Goal: Check status: Check status

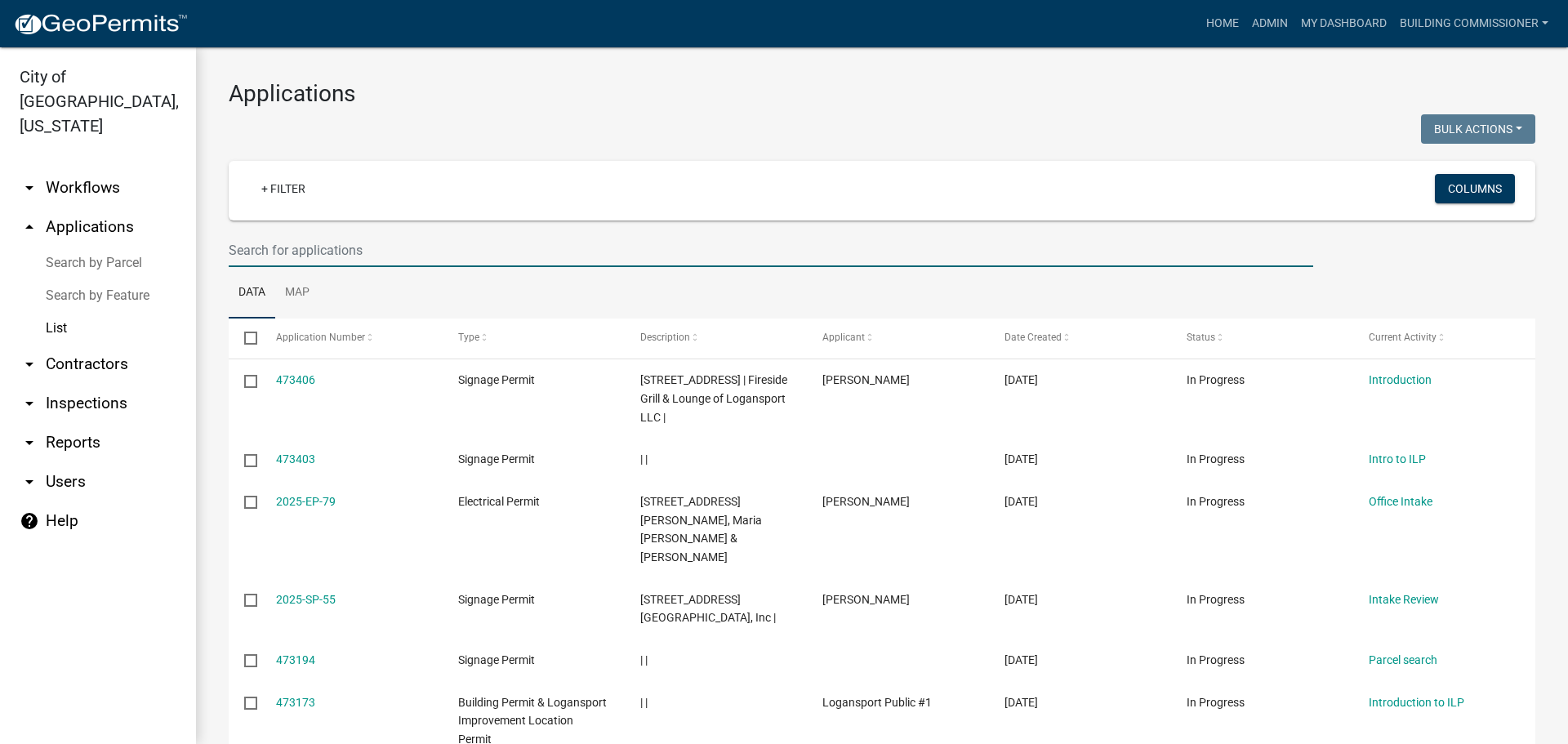
select select "3: 100"
click at [1268, 25] on link "Admin" at bounding box center [1270, 24] width 49 height 31
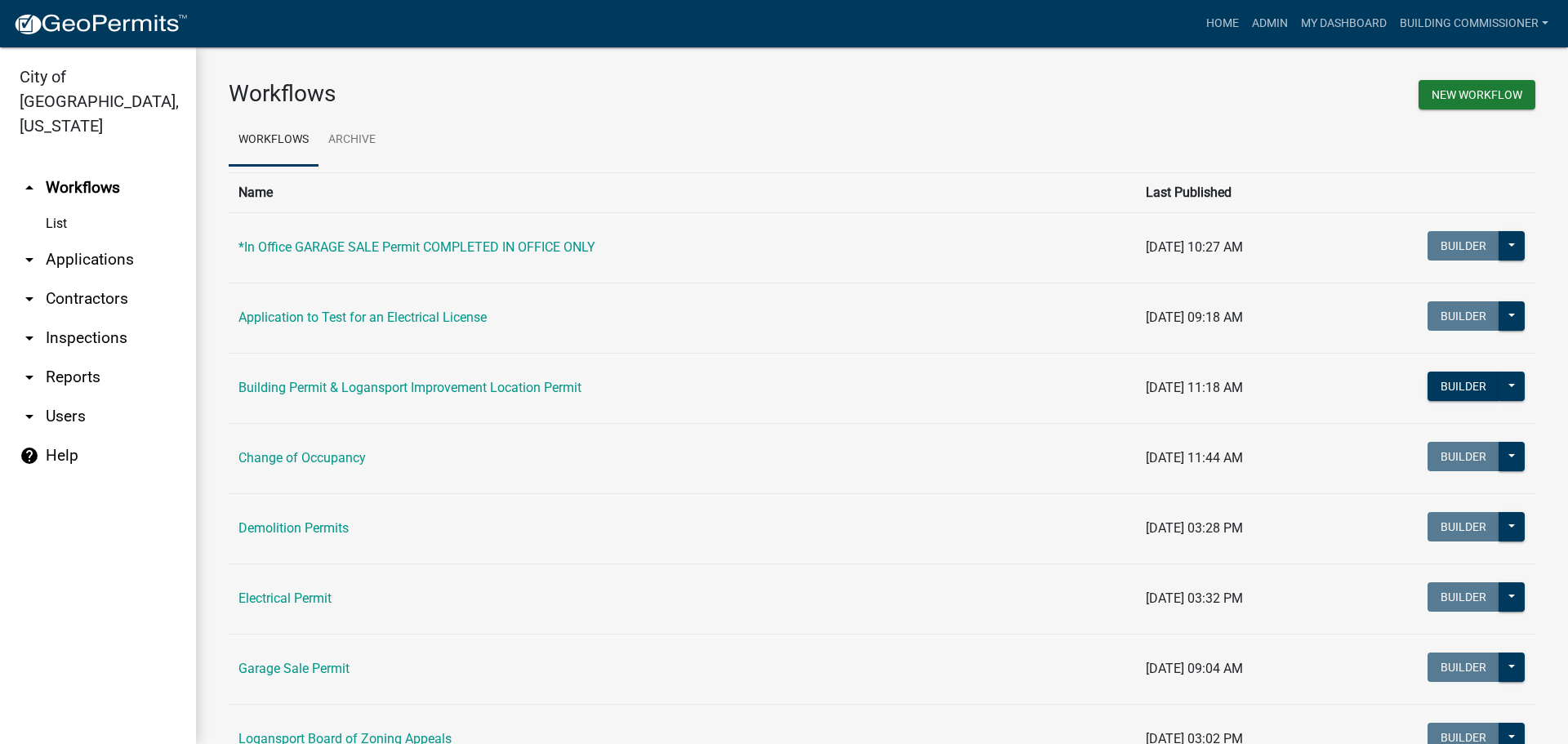
click at [103, 240] on link "arrow_drop_down Applications" at bounding box center [98, 260] width 196 height 39
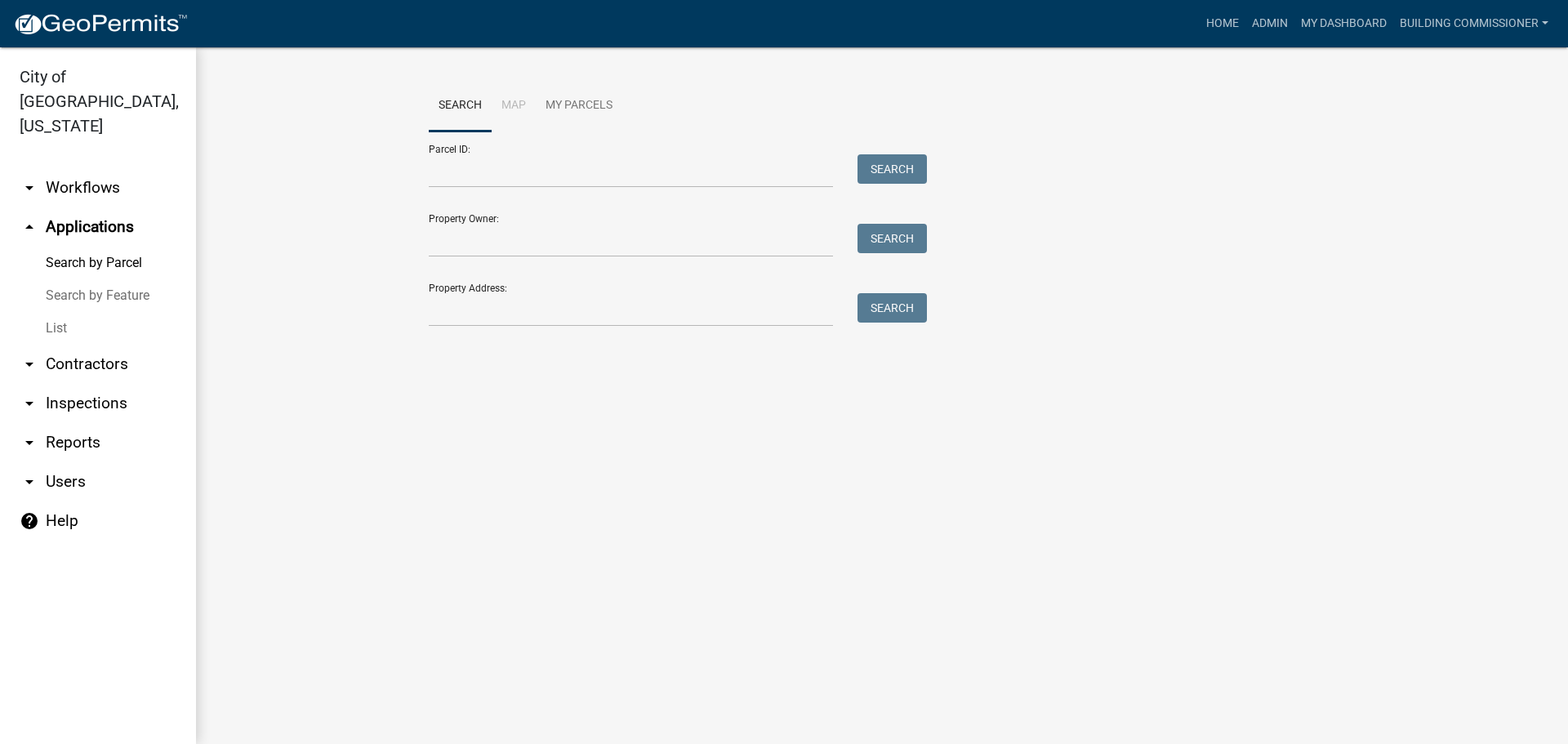
drag, startPoint x: 54, startPoint y: 302, endPoint x: 68, endPoint y: 301, distance: 14.0
click at [57, 312] on link "List" at bounding box center [98, 328] width 196 height 32
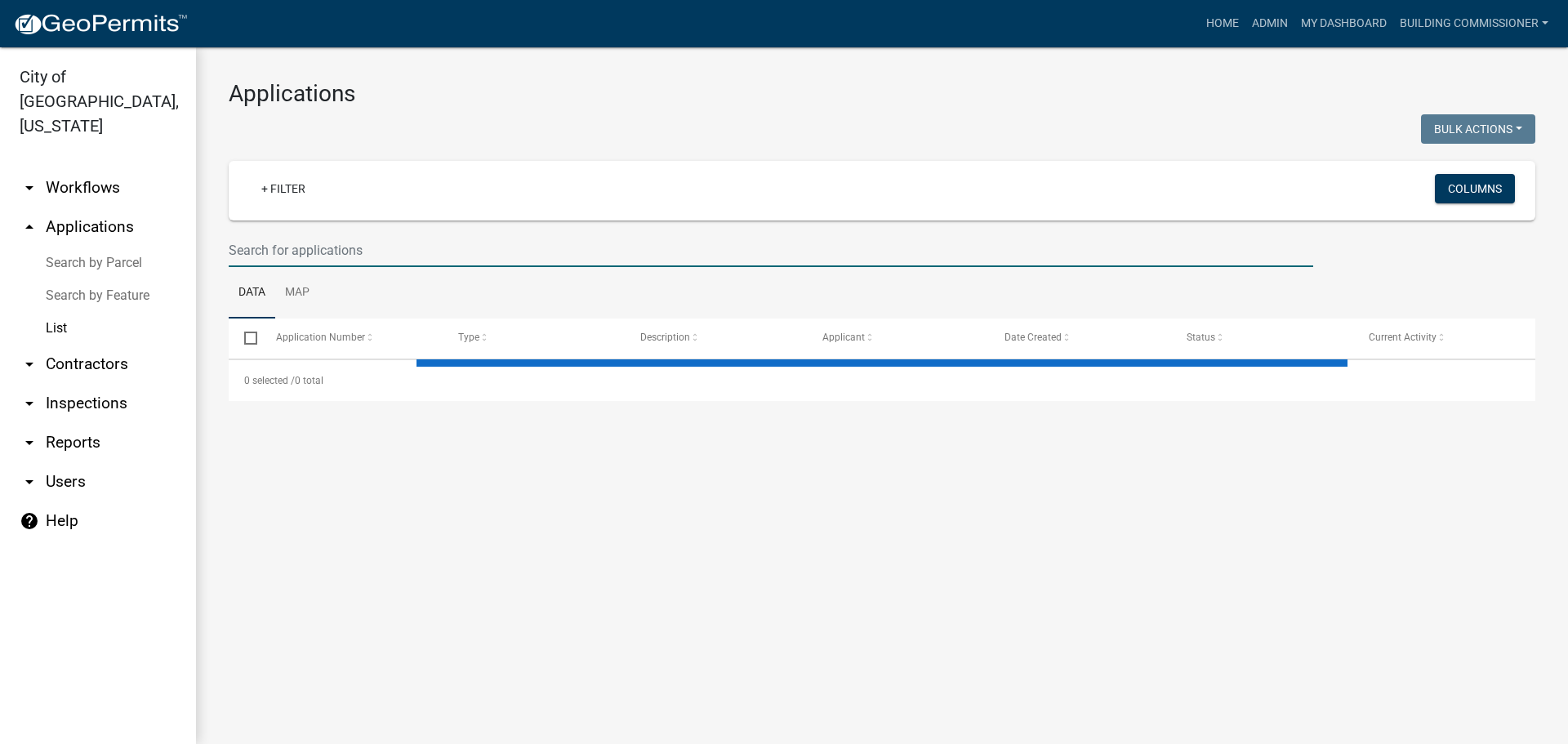
click at [278, 255] on input "text" at bounding box center [771, 249] width 1084 height 33
select select "3: 100"
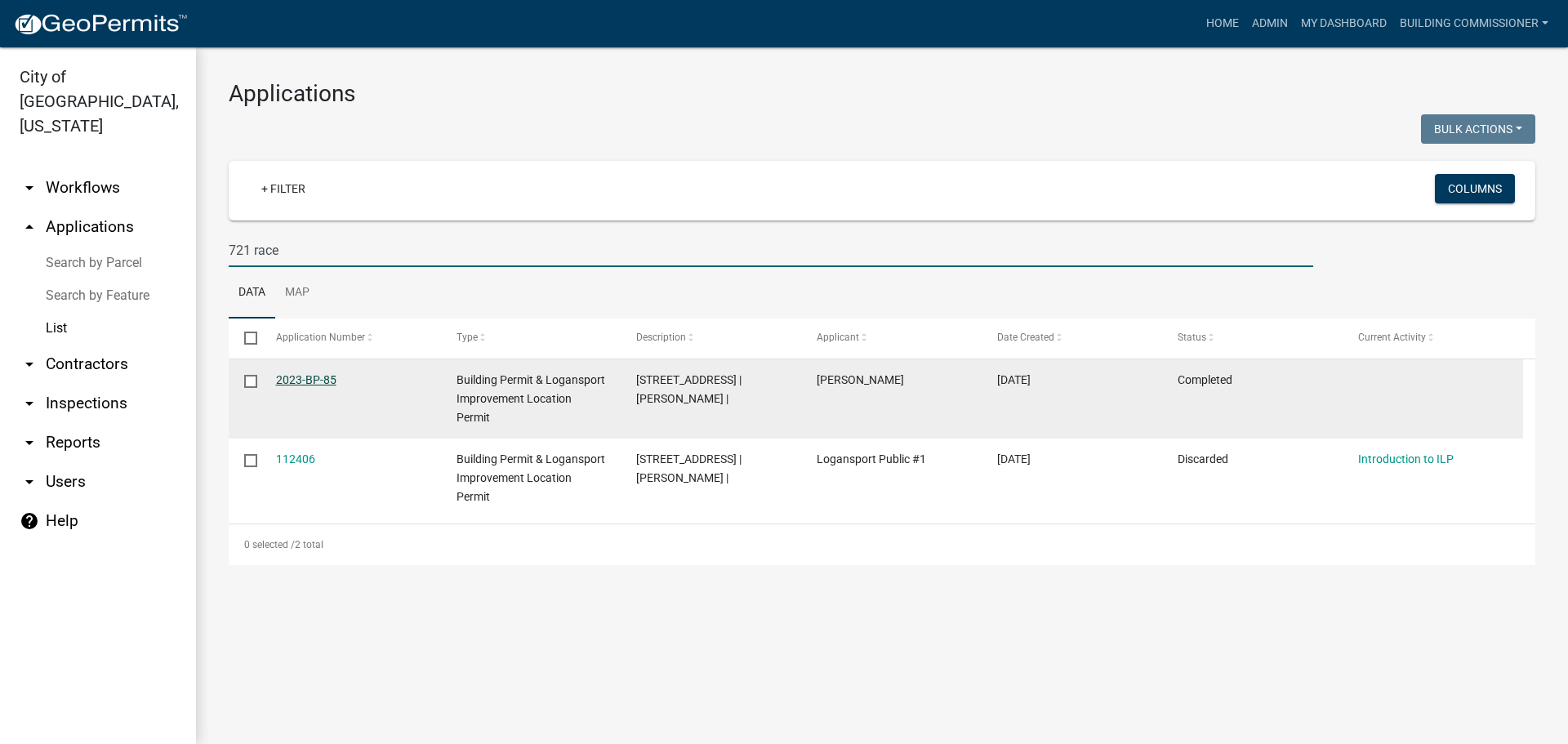
type input "721 race"
click at [295, 375] on link "2023-BP-85" at bounding box center [306, 379] width 60 height 13
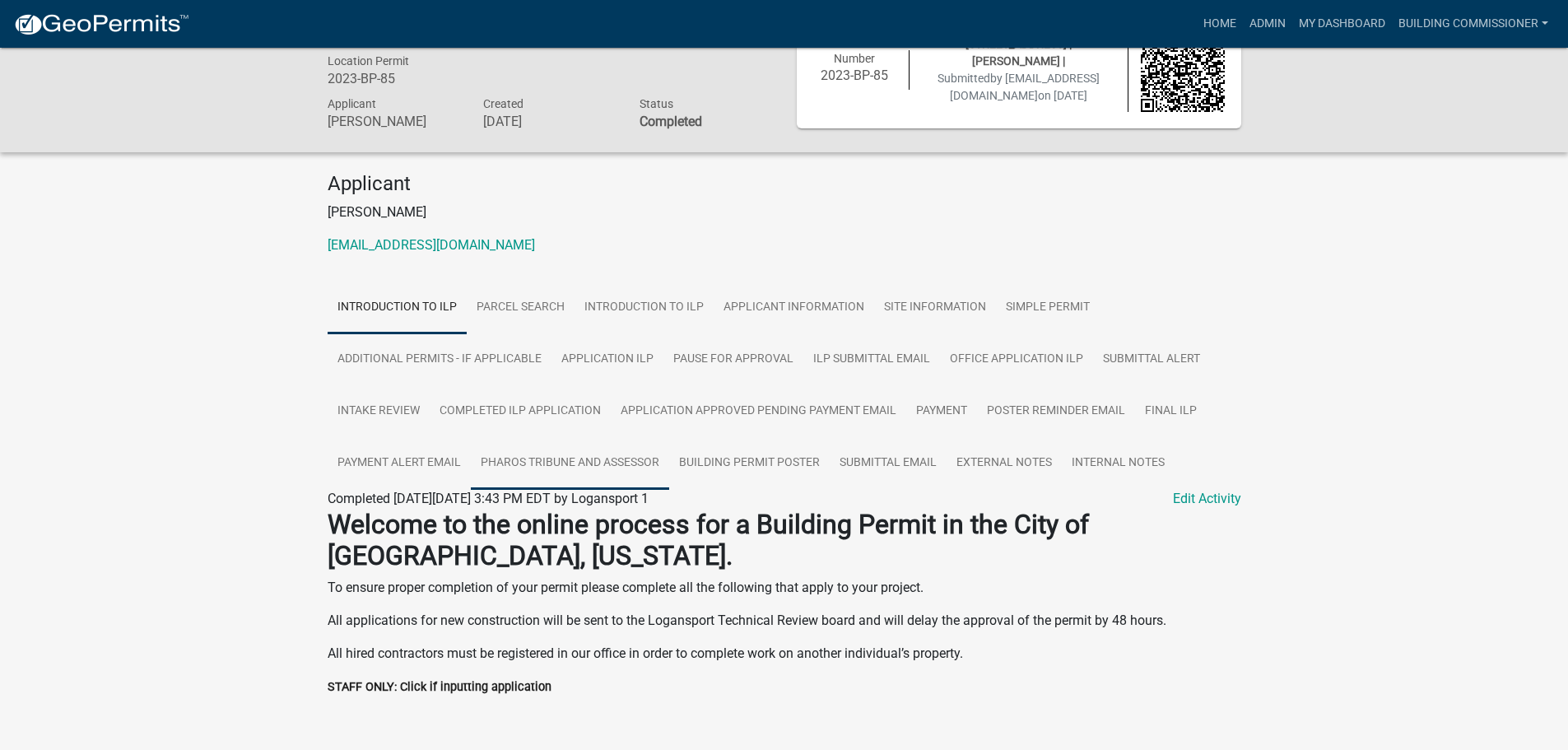
scroll to position [82, 0]
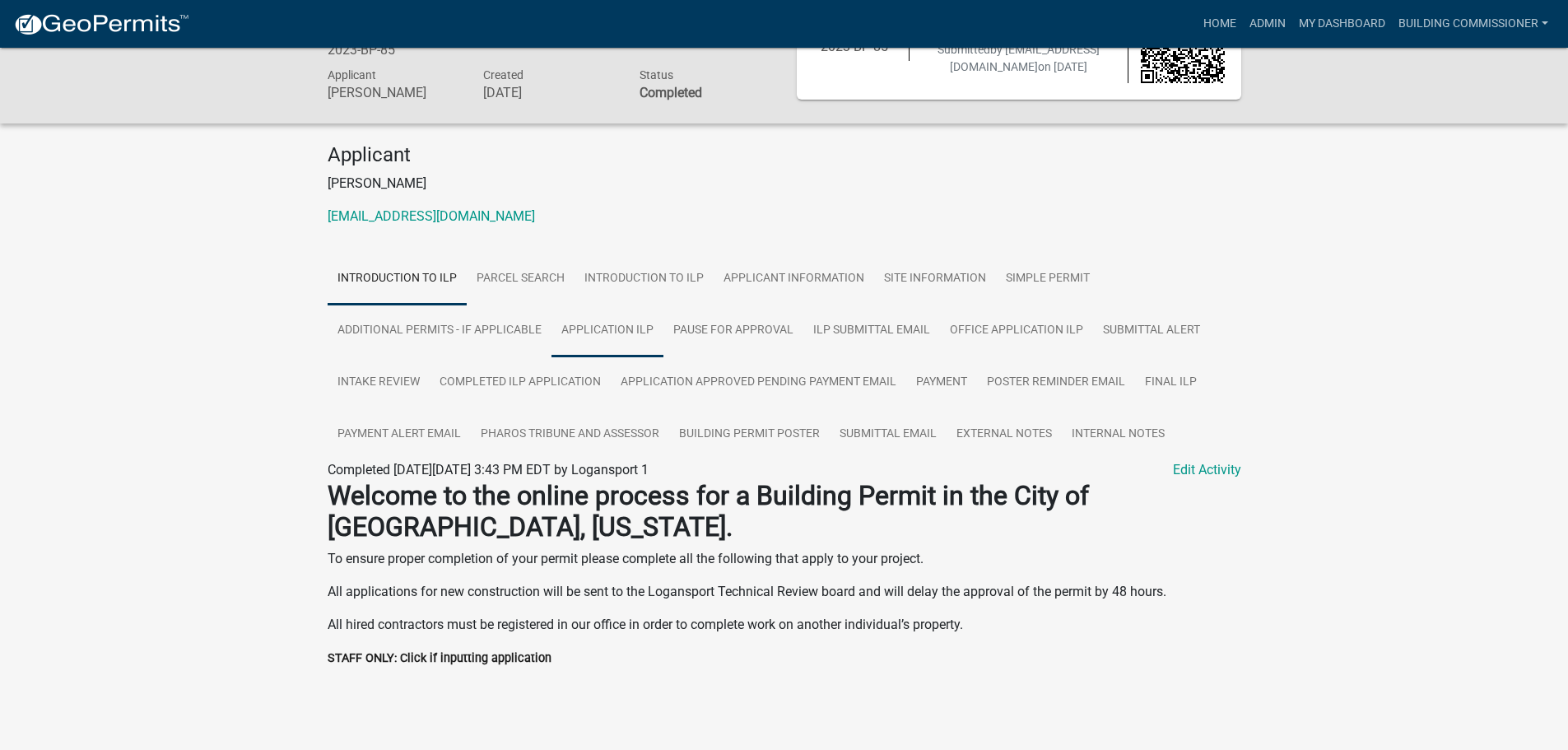
click at [602, 332] on link "Application ILP" at bounding box center [608, 330] width 112 height 52
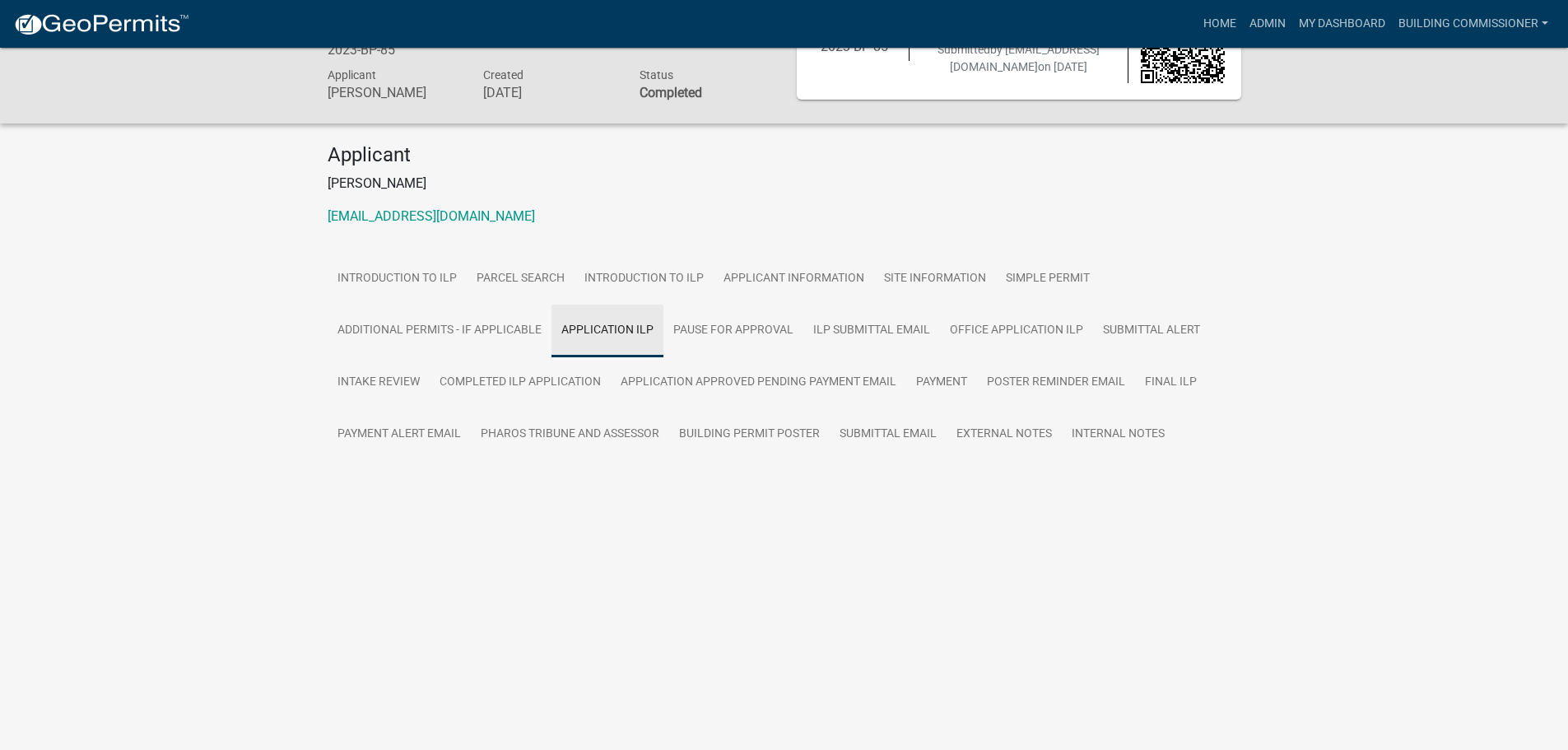
scroll to position [48, 0]
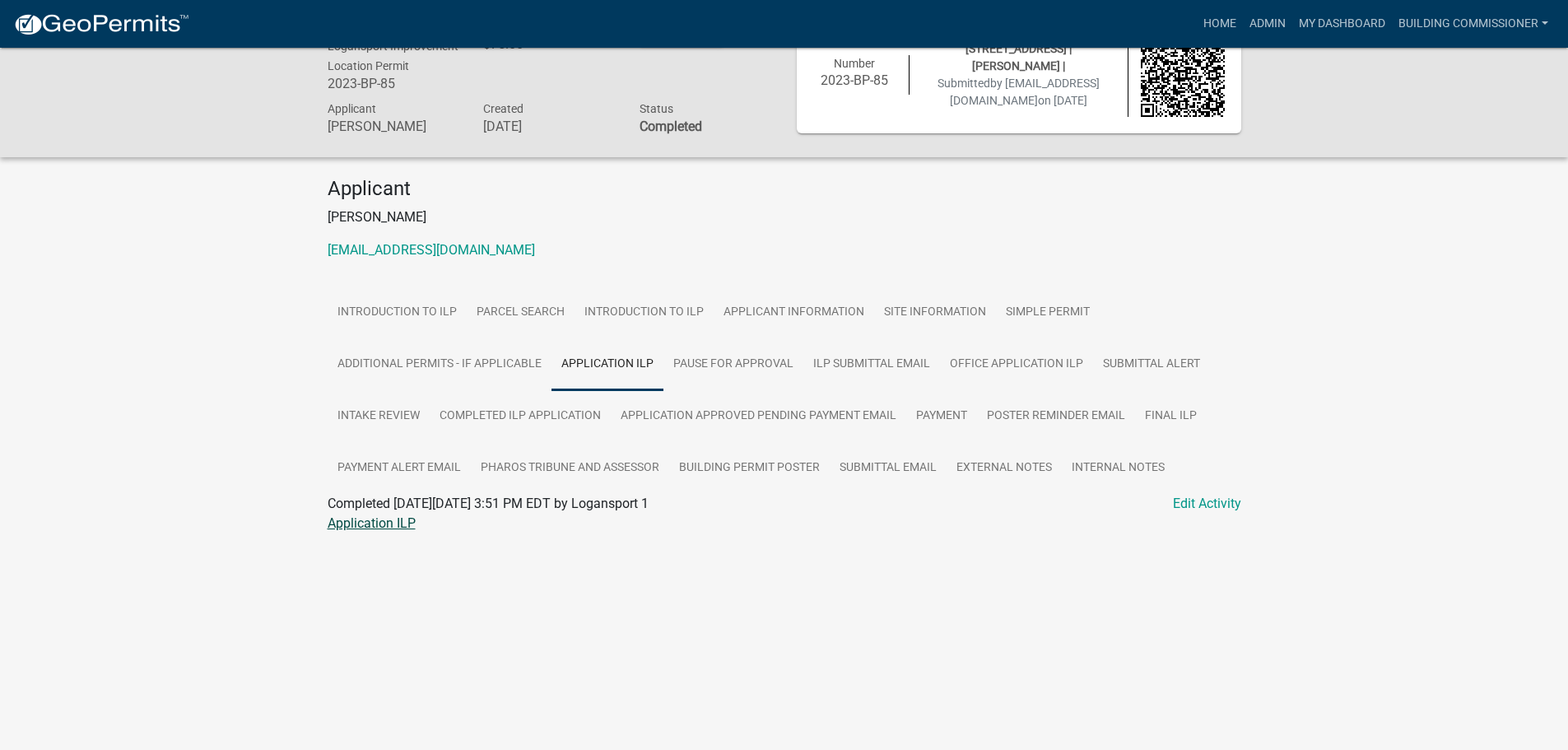
click at [378, 521] on link "Application ILP" at bounding box center [372, 523] width 88 height 15
click at [1317, 21] on link "My Dashboard" at bounding box center [1342, 24] width 100 height 31
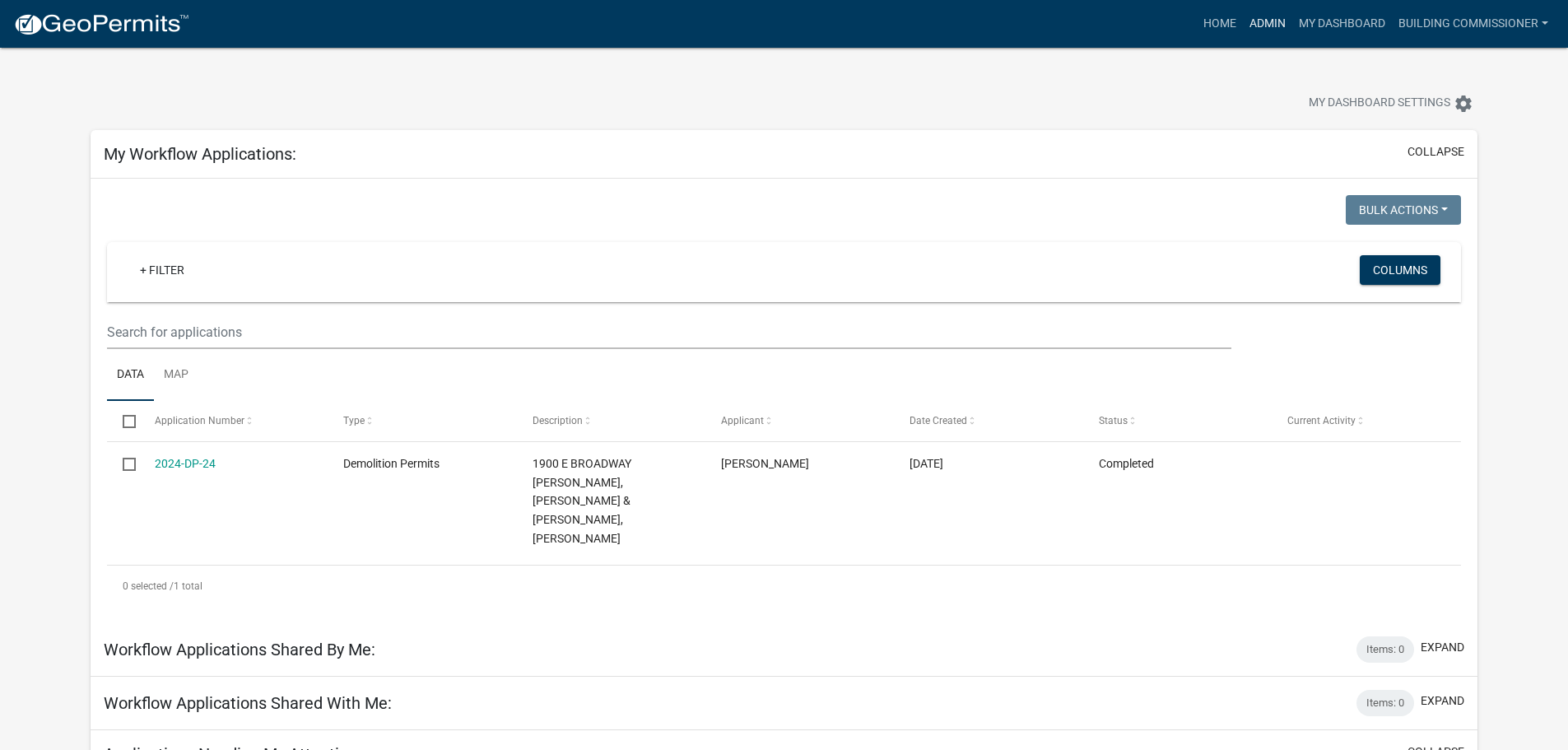
click at [1266, 24] on link "Admin" at bounding box center [1268, 24] width 50 height 31
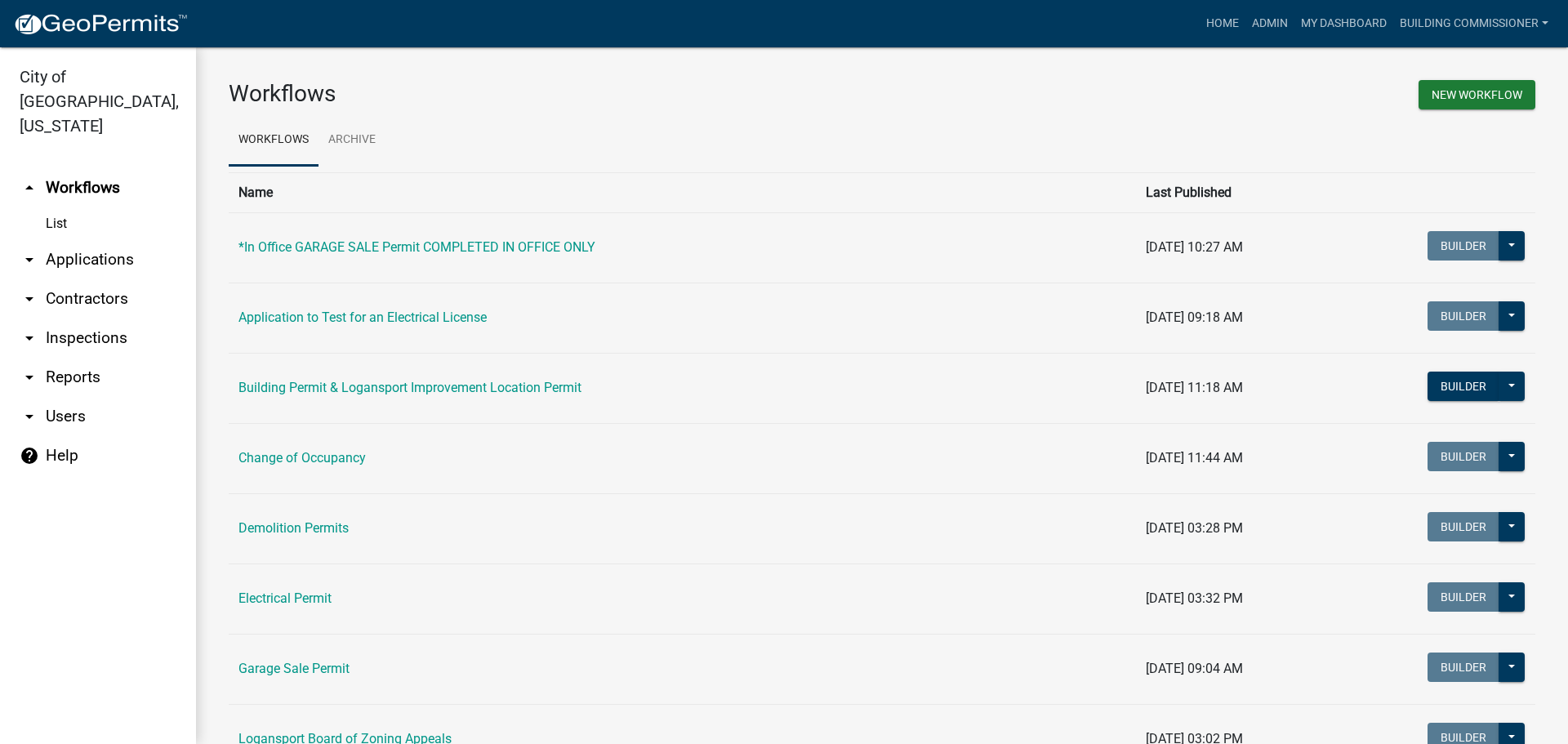
click at [78, 240] on link "arrow_drop_down Applications" at bounding box center [98, 260] width 196 height 39
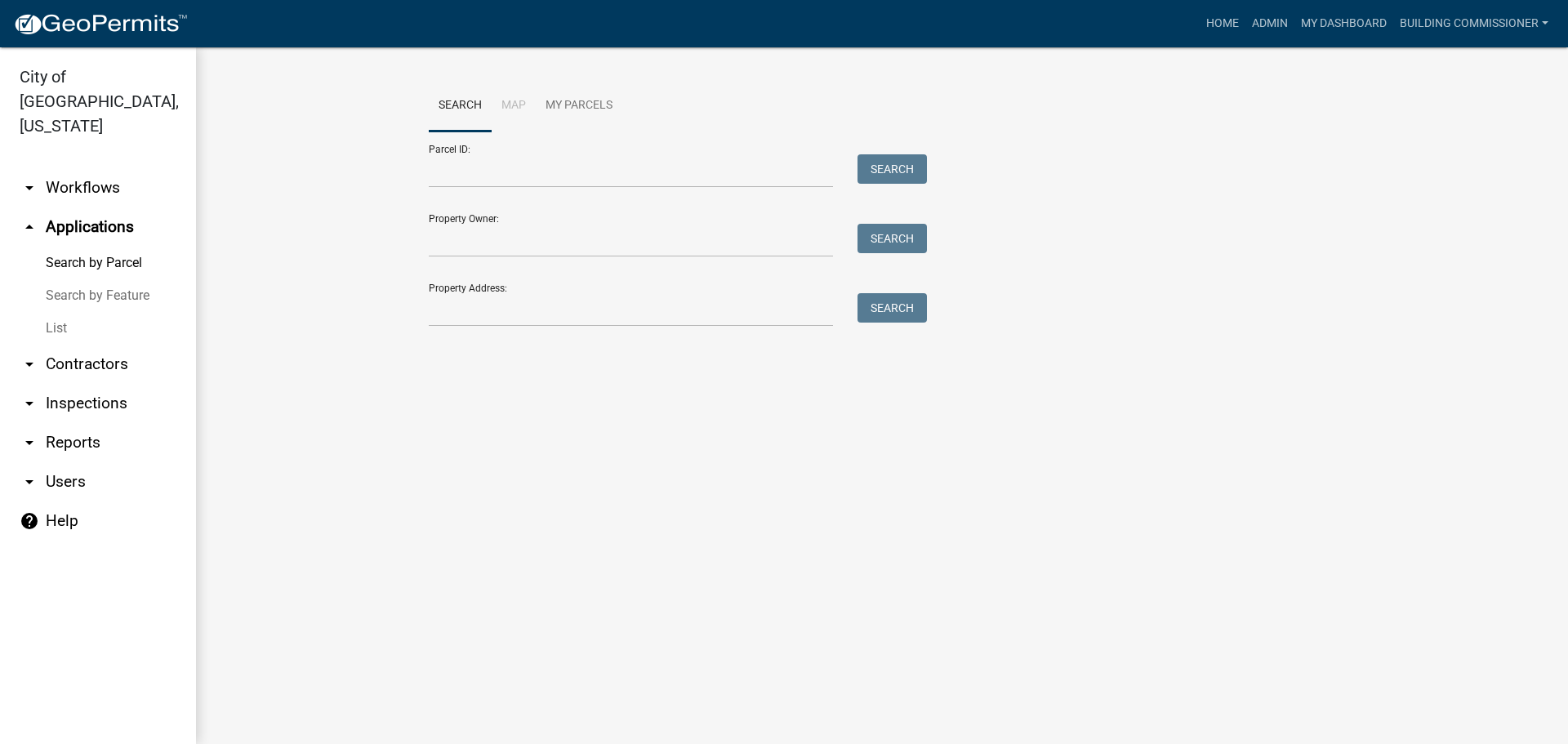
click at [55, 312] on link "List" at bounding box center [98, 328] width 196 height 32
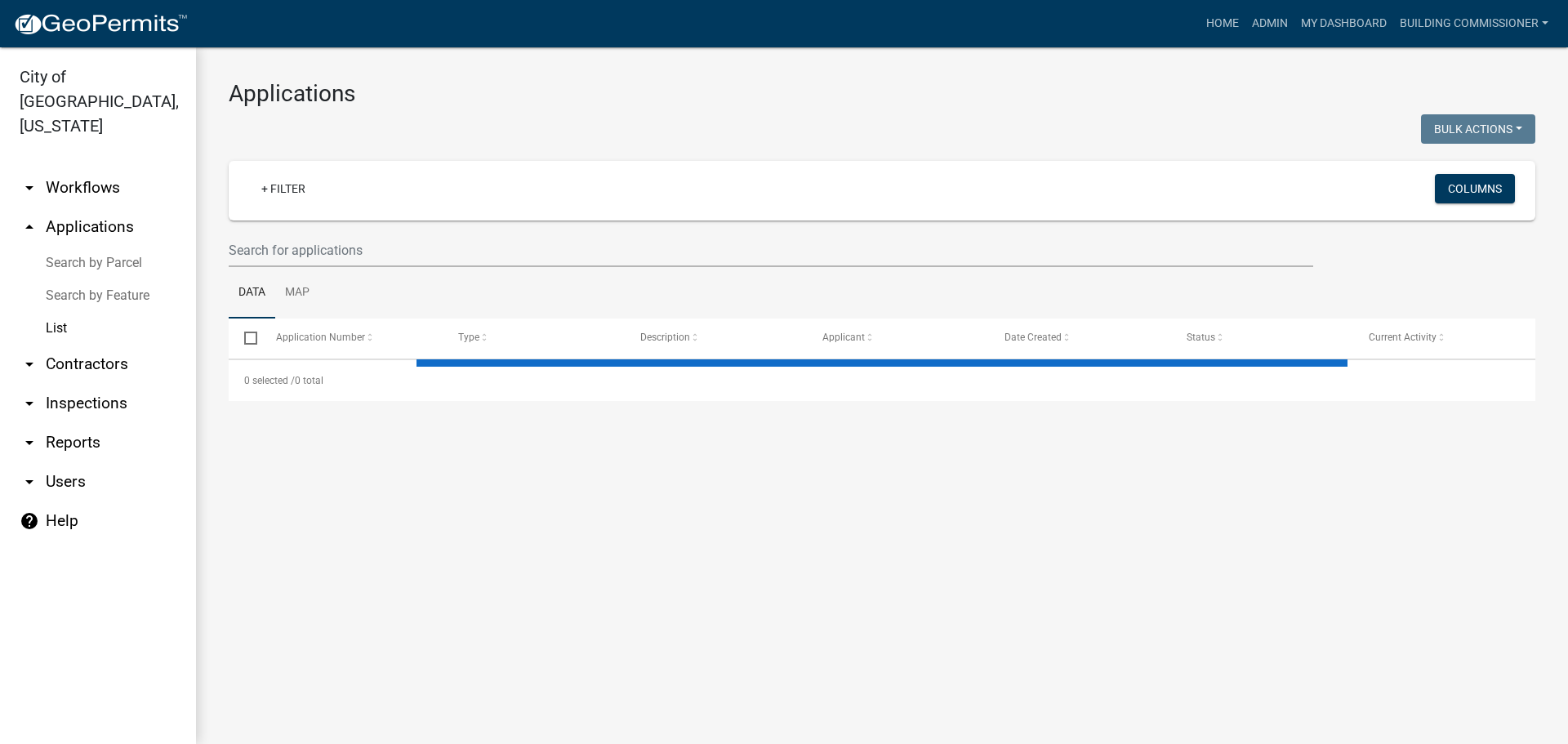
select select "3: 100"
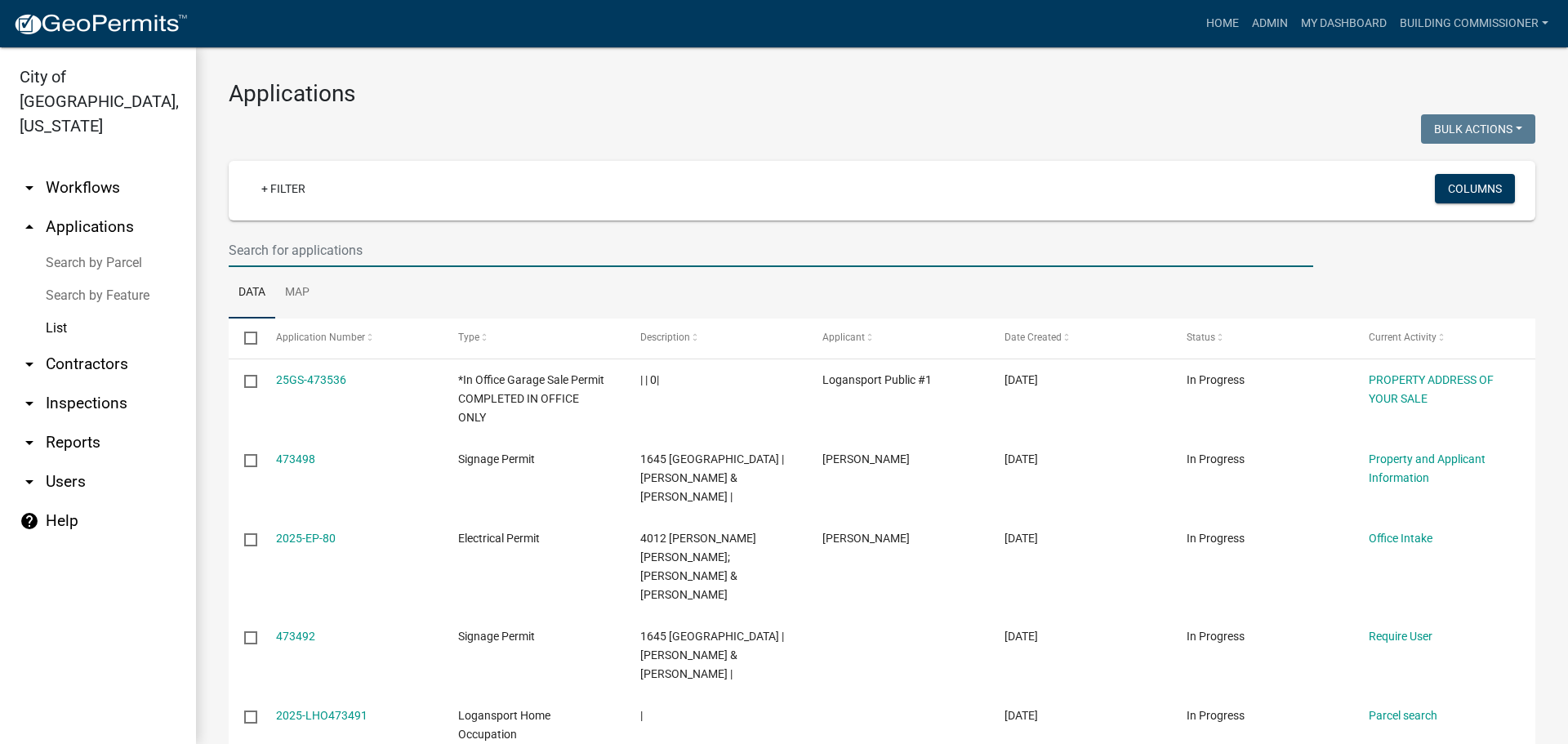
click at [312, 250] on input "text" at bounding box center [771, 249] width 1084 height 33
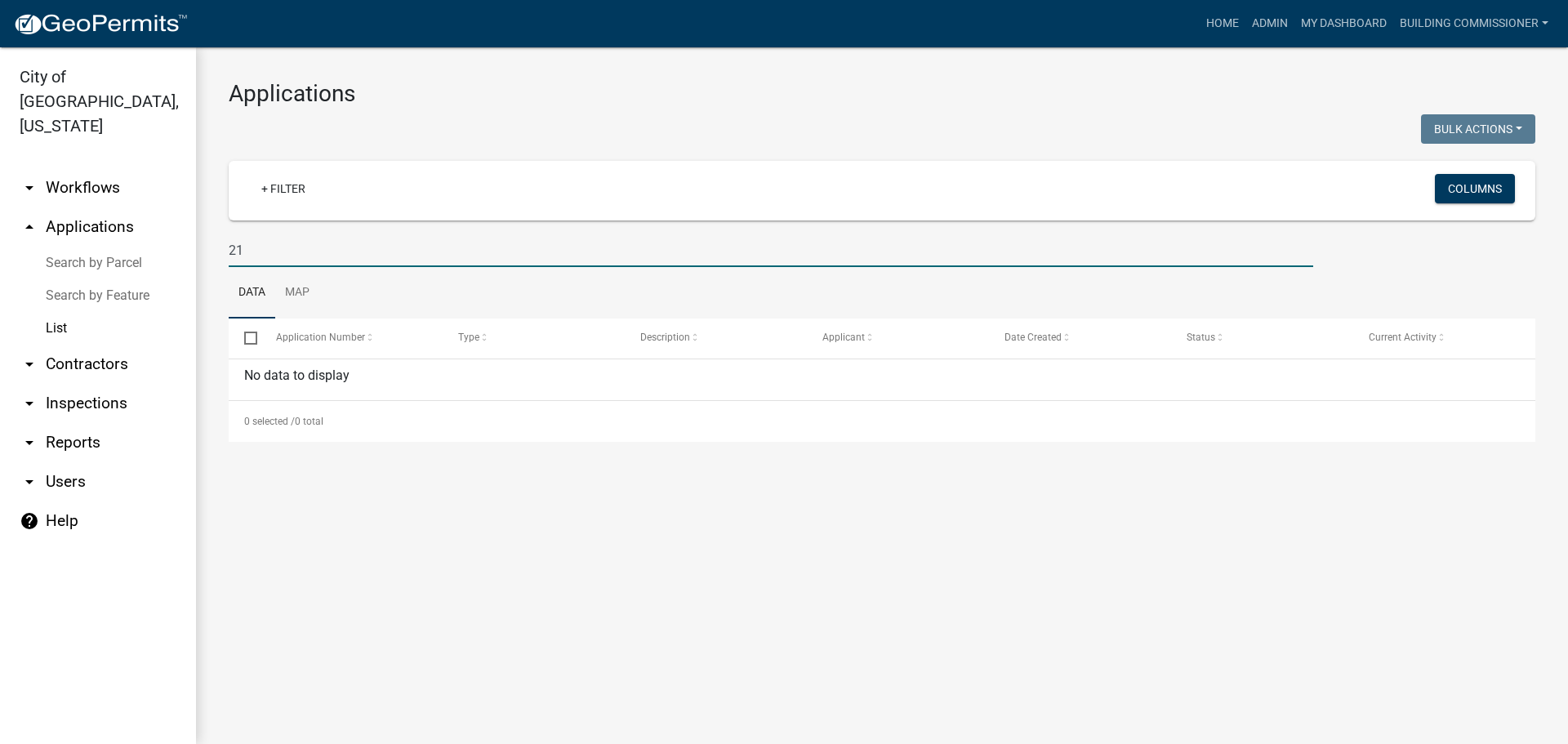
type input "2"
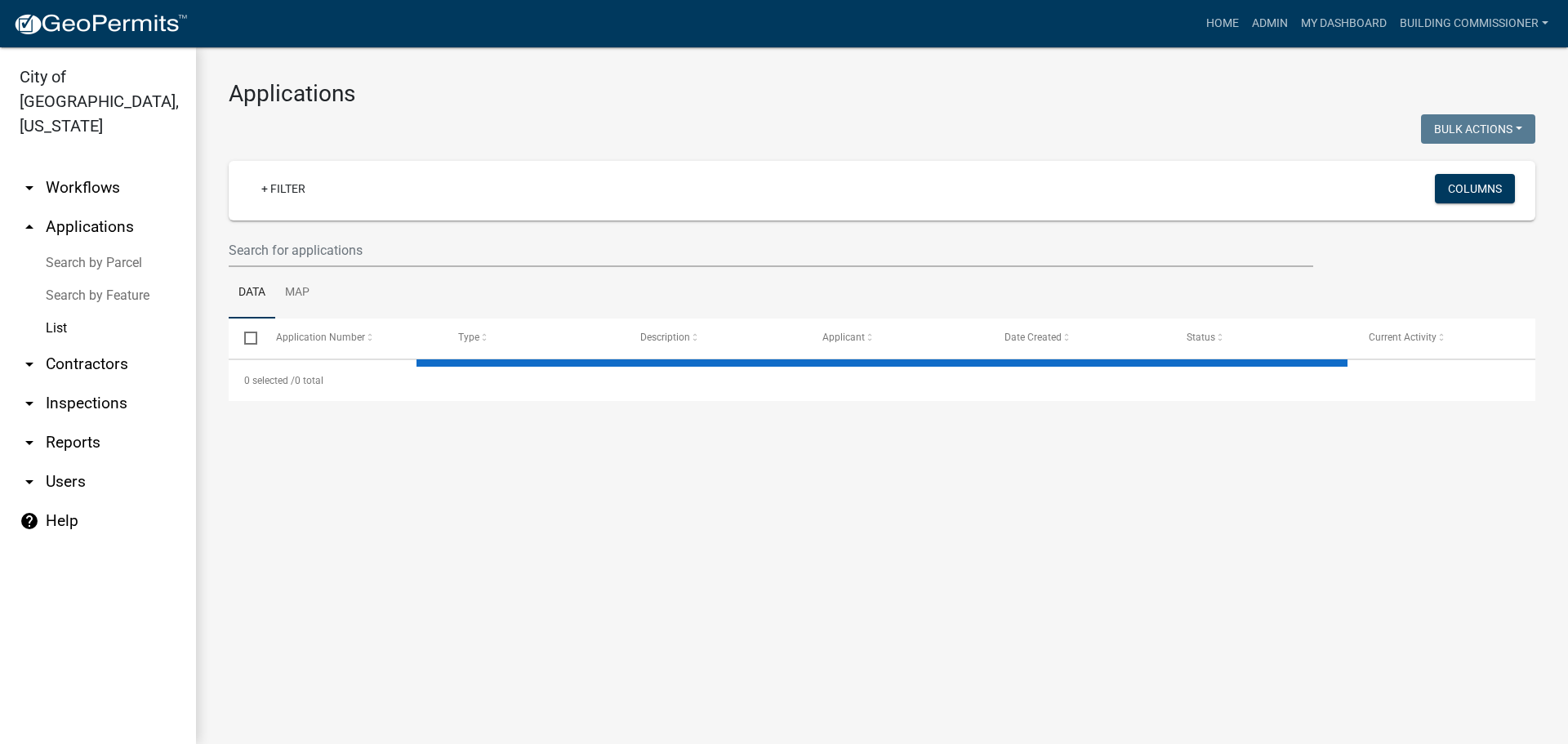
select select "3: 100"
